Goal: Task Accomplishment & Management: Manage account settings

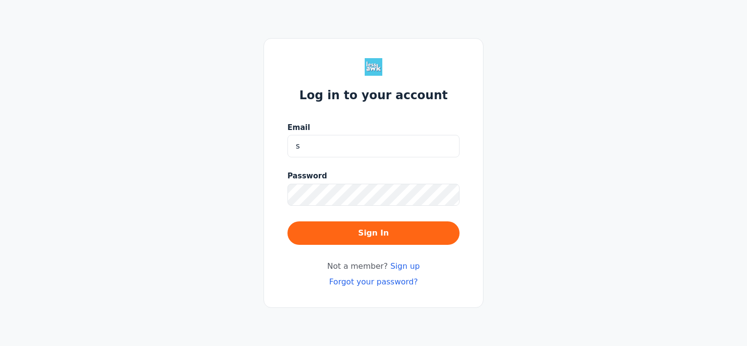
type input "susanacanseco2@yahoo.com"
click at [287, 221] on button "Sign In" at bounding box center [373, 232] width 172 height 23
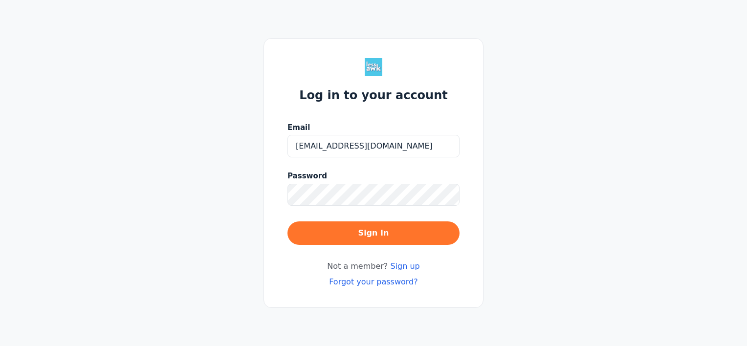
click at [430, 230] on button "Sign In" at bounding box center [373, 232] width 172 height 23
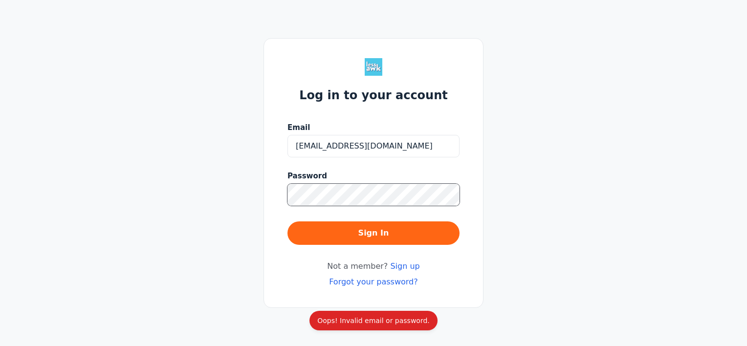
click at [200, 199] on div "Log in to your account Email susanacanseco2@yahoo.com Password Sign In Not a me…" at bounding box center [373, 173] width 747 height 346
click at [287, 221] on button "Sign In" at bounding box center [373, 232] width 172 height 23
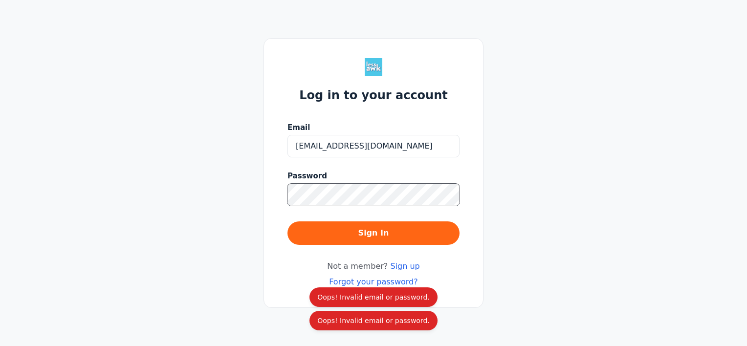
click at [287, 221] on button "Sign In" at bounding box center [373, 232] width 172 height 23
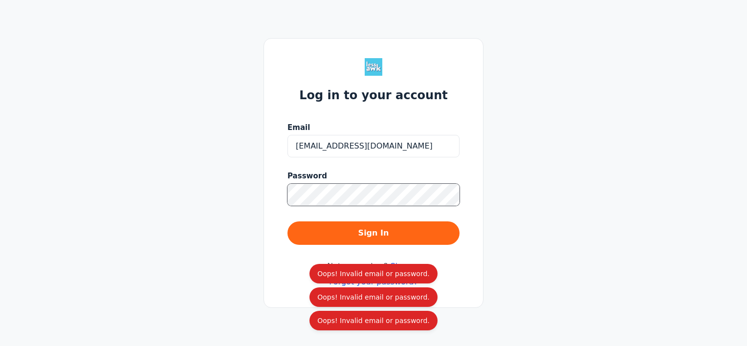
click at [236, 196] on div "Log in to your account Email susanacanseco2@yahoo.com Password Sign In Not a me…" at bounding box center [373, 173] width 747 height 346
click at [524, 173] on div "Log in to your account Email susanacanseco2@yahoo.com Password Sign In Not a me…" at bounding box center [373, 173] width 747 height 346
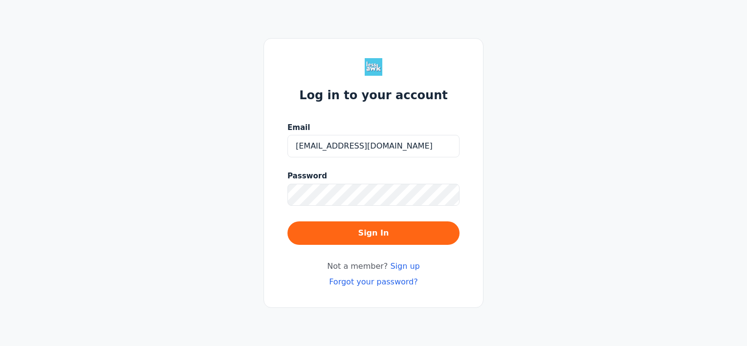
click at [386, 282] on link "Forgot your password?" at bounding box center [373, 281] width 89 height 9
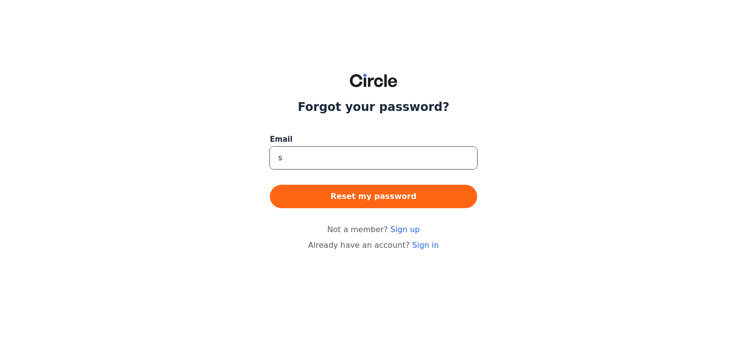
type input "susanacanseco2@yahoo.com"
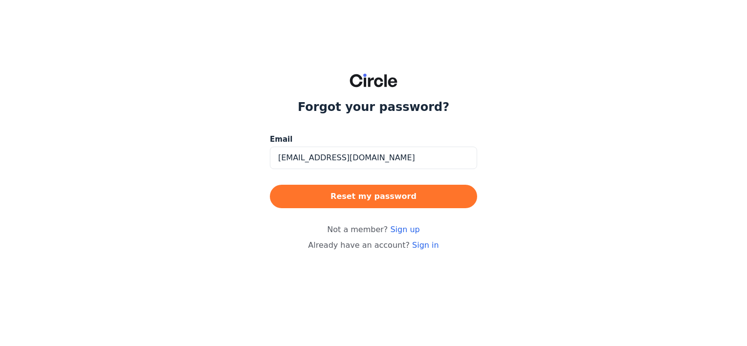
click at [352, 197] on button "Reset my password" at bounding box center [373, 196] width 207 height 23
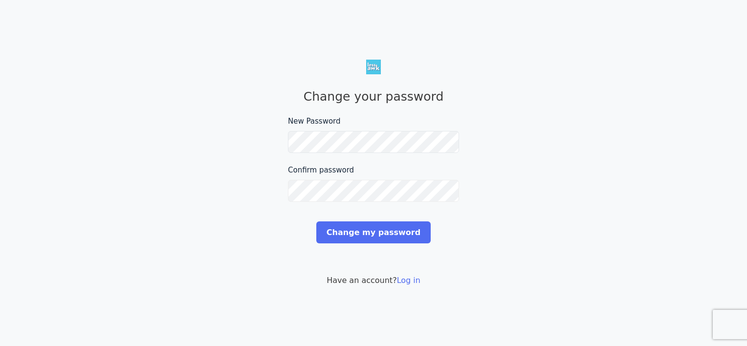
click at [316, 221] on input "Change my password" at bounding box center [373, 232] width 114 height 22
